Goal: Task Accomplishment & Management: Use online tool/utility

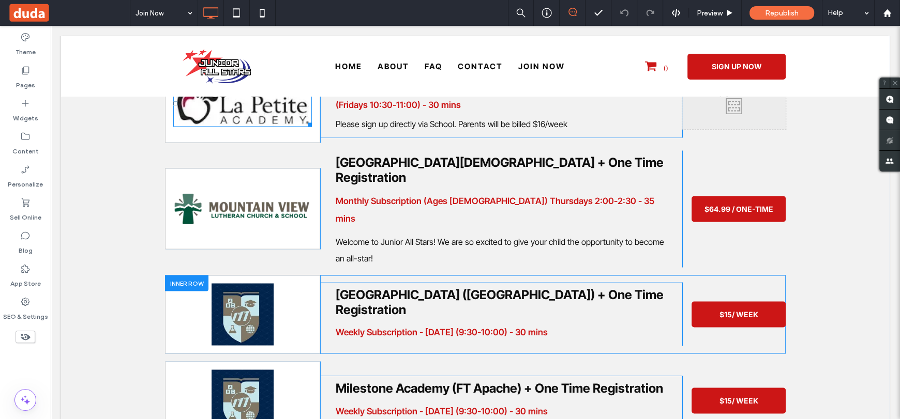
scroll to position [1913, 0]
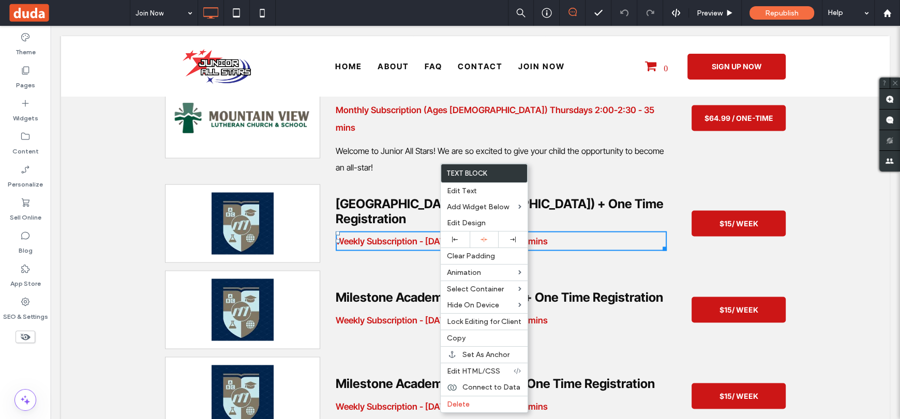
click at [379, 224] on div "Click To Paste [GEOGRAPHIC_DATA] ([GEOGRAPHIC_DATA]) + One Time Registration Cl…" at bounding box center [475, 223] width 621 height 79
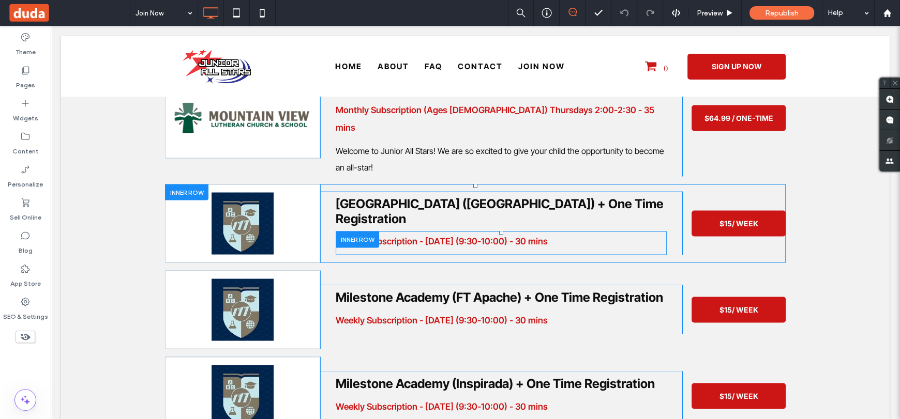
click at [347, 231] on div at bounding box center [357, 239] width 43 height 16
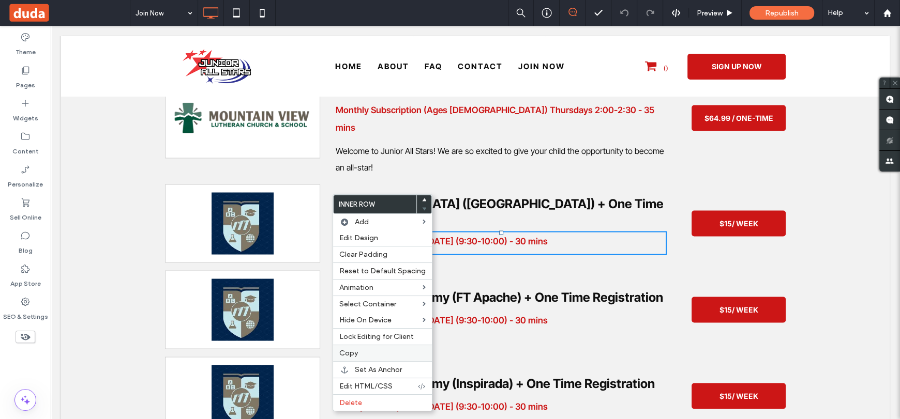
click at [344, 353] on span "Copy" at bounding box center [348, 353] width 19 height 9
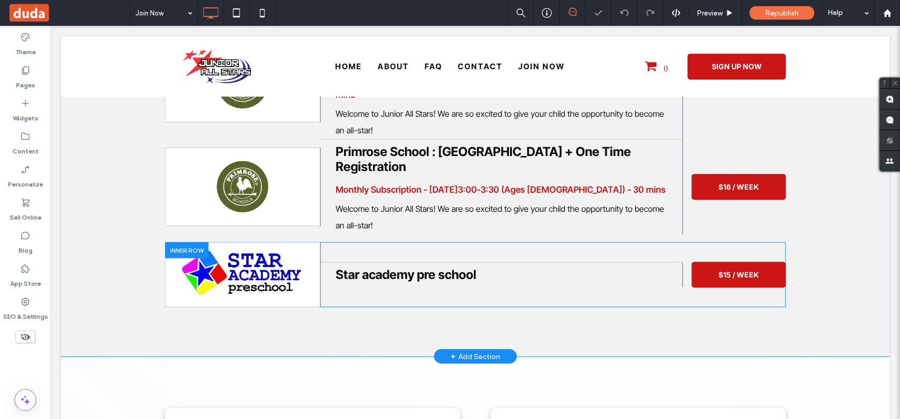
scroll to position [2378, 0]
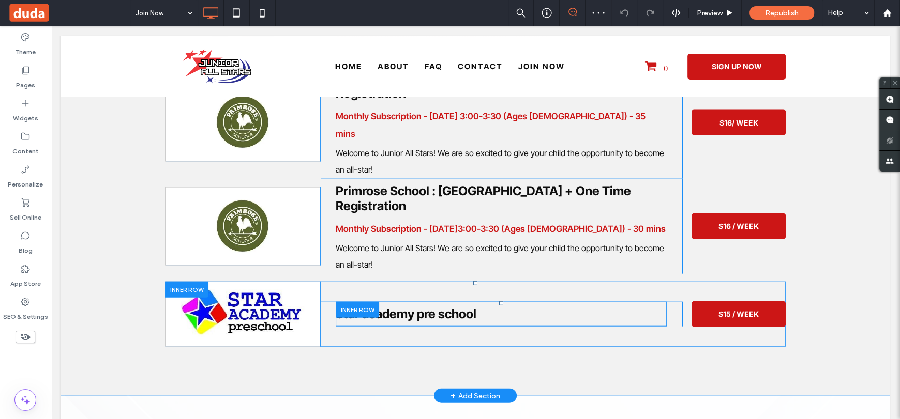
click at [358, 302] on div at bounding box center [357, 310] width 43 height 16
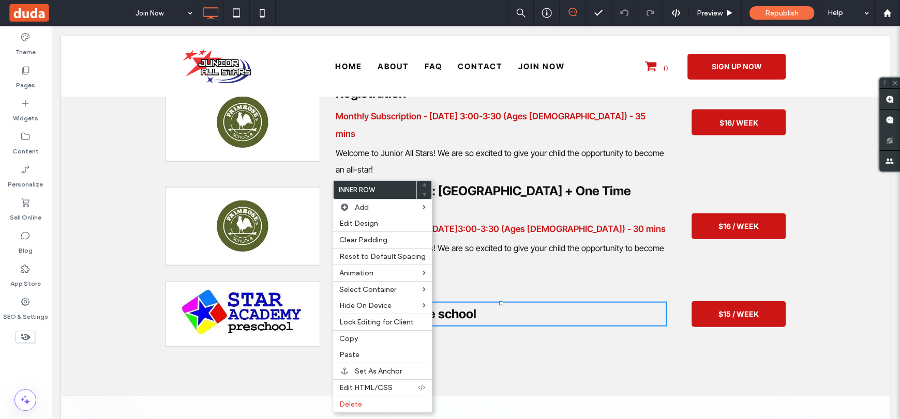
click at [625, 307] on h3 "Star academy pre school" at bounding box center [501, 314] width 331 height 15
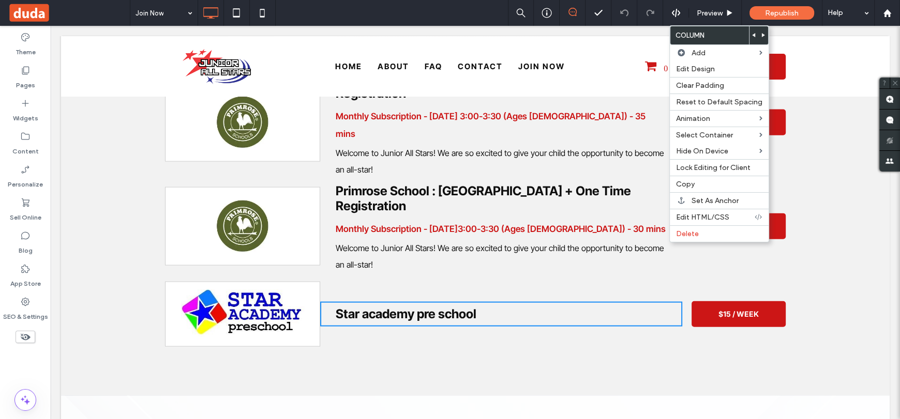
click at [358, 307] on span "Star academy pre school" at bounding box center [406, 314] width 141 height 15
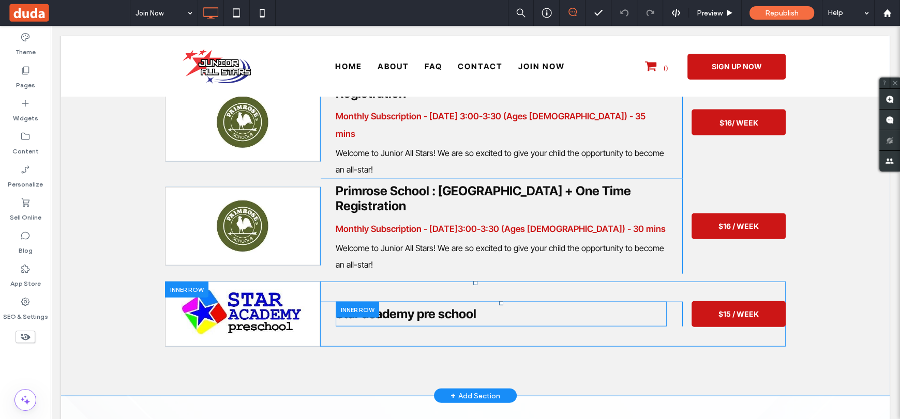
click at [337, 302] on div at bounding box center [357, 310] width 43 height 16
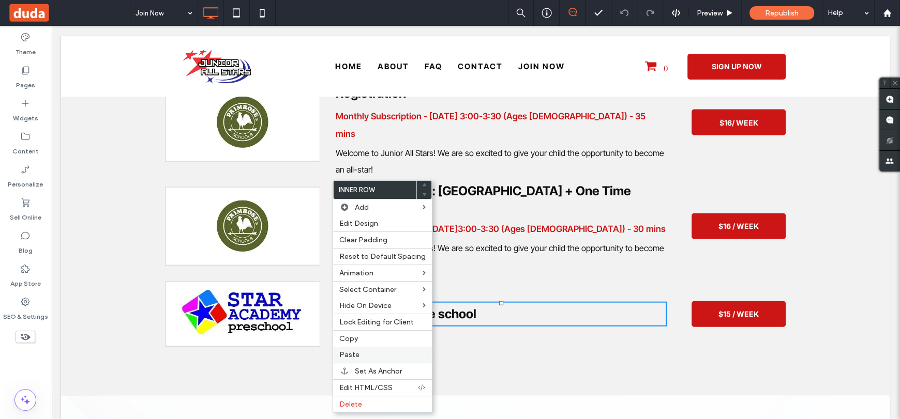
click at [354, 354] on span "Paste" at bounding box center [349, 355] width 20 height 9
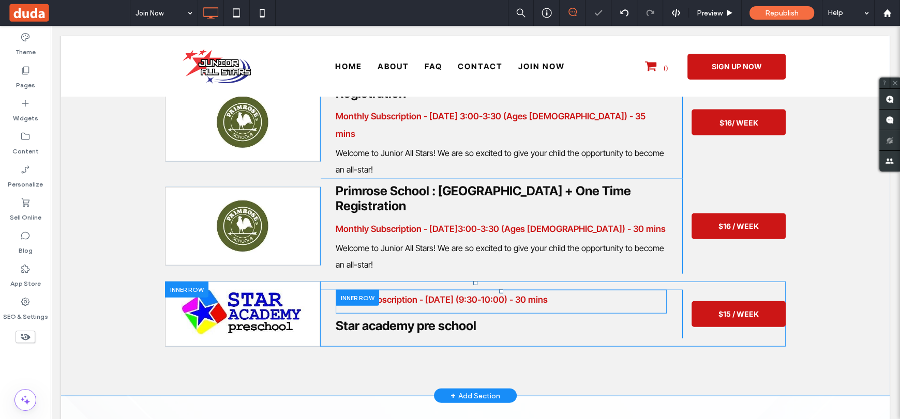
click at [356, 290] on div at bounding box center [357, 298] width 43 height 16
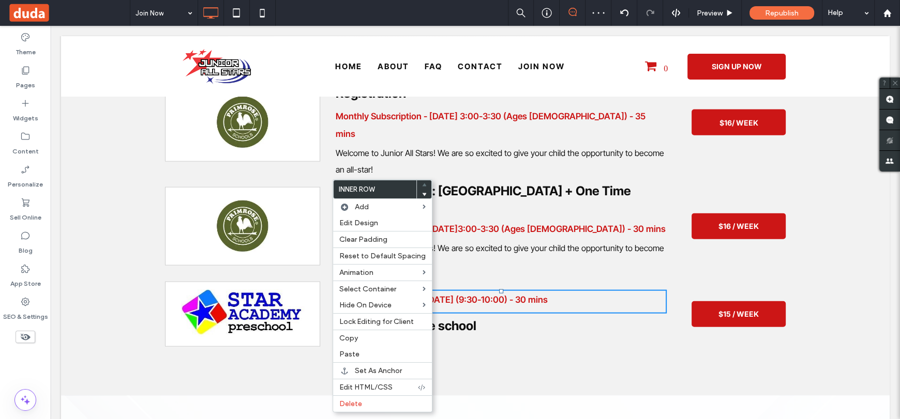
click at [417, 194] on div at bounding box center [424, 194] width 14 height 9
click at [422, 195] on use at bounding box center [424, 194] width 5 height 3
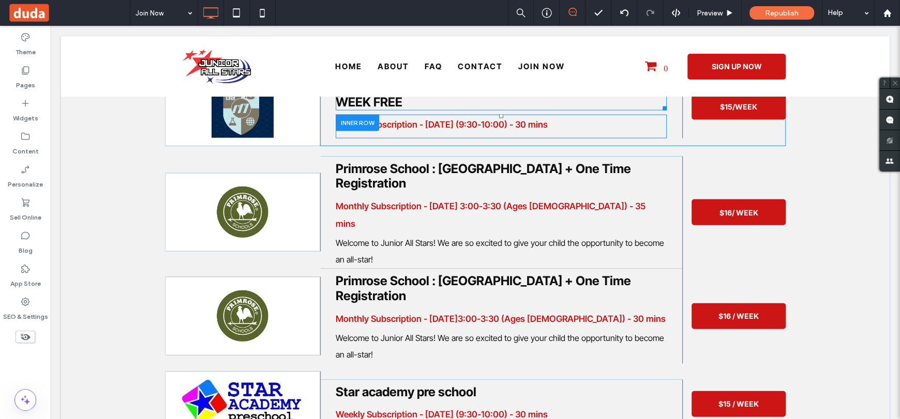
scroll to position [2327, 0]
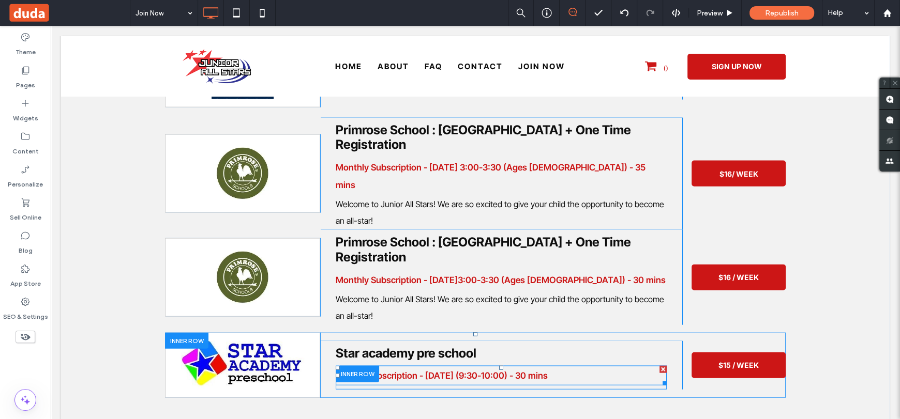
click at [470, 371] on strong "Weekly Subscription - [DATE] (9:30-10:00) - 30 mins" at bounding box center [442, 376] width 212 height 10
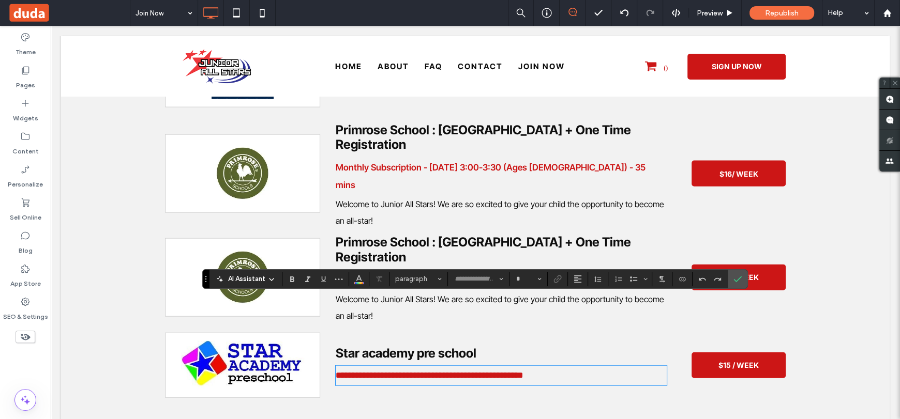
type input "**********"
type input "**"
click at [548, 367] on p "**********" at bounding box center [501, 376] width 331 height 18
drag, startPoint x: 566, startPoint y: 304, endPoint x: 413, endPoint y: 309, distance: 153.2
click at [413, 367] on p "**********" at bounding box center [501, 376] width 331 height 18
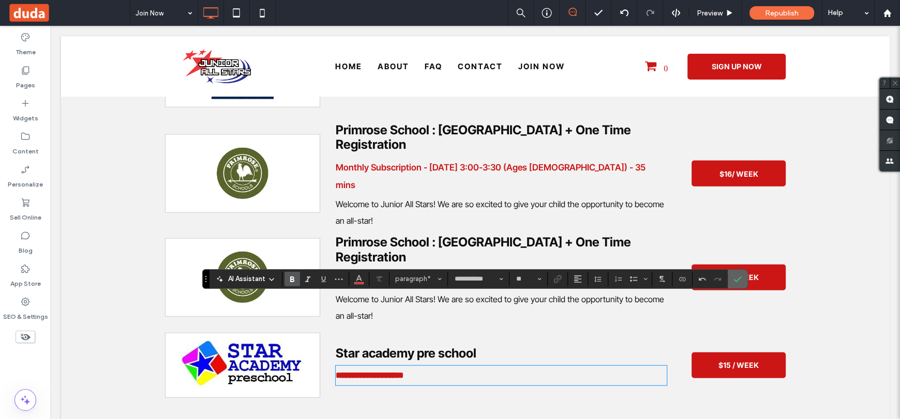
click at [735, 276] on icon "Confirm" at bounding box center [737, 279] width 8 height 8
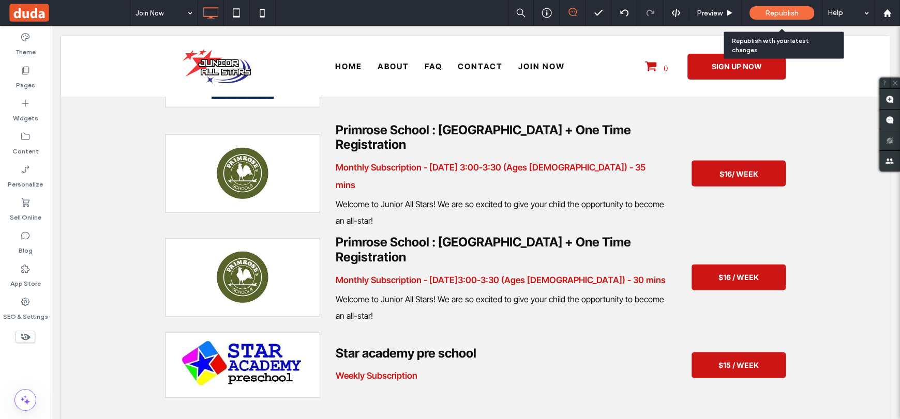
click at [782, 12] on span "Republish" at bounding box center [782, 13] width 34 height 9
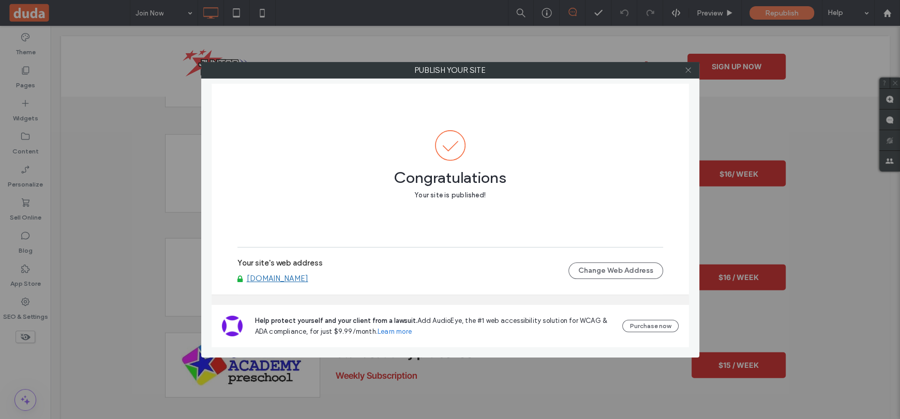
click at [689, 71] on icon at bounding box center [688, 70] width 8 height 8
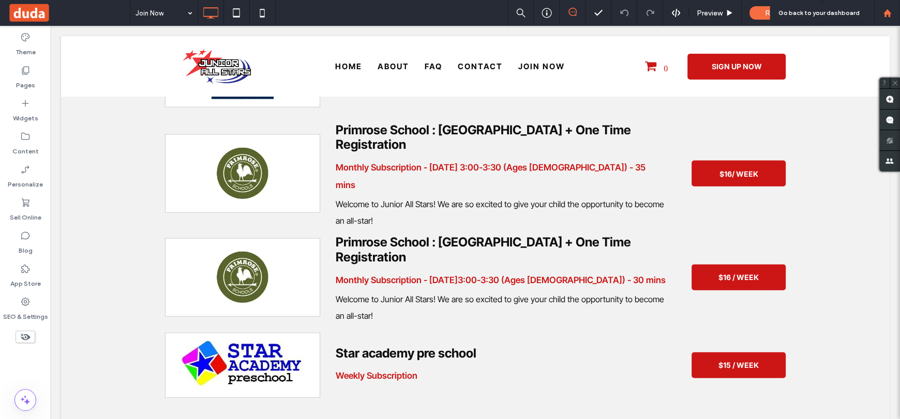
click at [885, 13] on use at bounding box center [887, 13] width 8 height 8
